Goal: Task Accomplishment & Management: Manage account settings

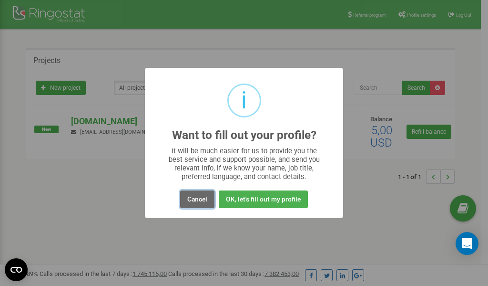
click at [197, 199] on button "Cancel" at bounding box center [197, 199] width 34 height 18
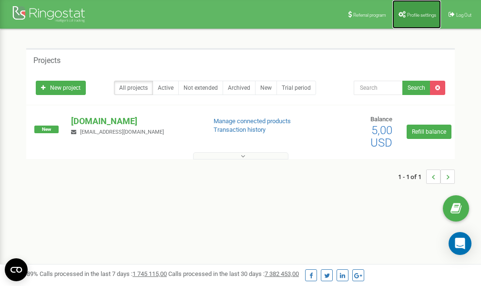
click at [410, 15] on span "Profile settings" at bounding box center [421, 14] width 29 height 5
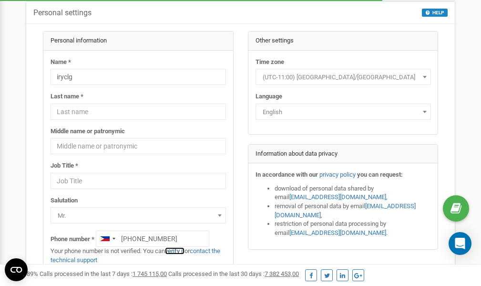
click at [179, 250] on link "verify it" at bounding box center [175, 250] width 20 height 7
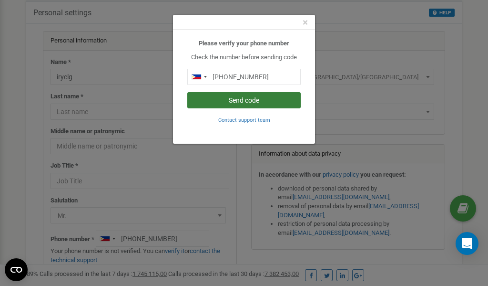
click at [246, 101] on button "Send code" at bounding box center [243, 100] width 113 height 16
